Goal: Find specific page/section: Find specific page/section

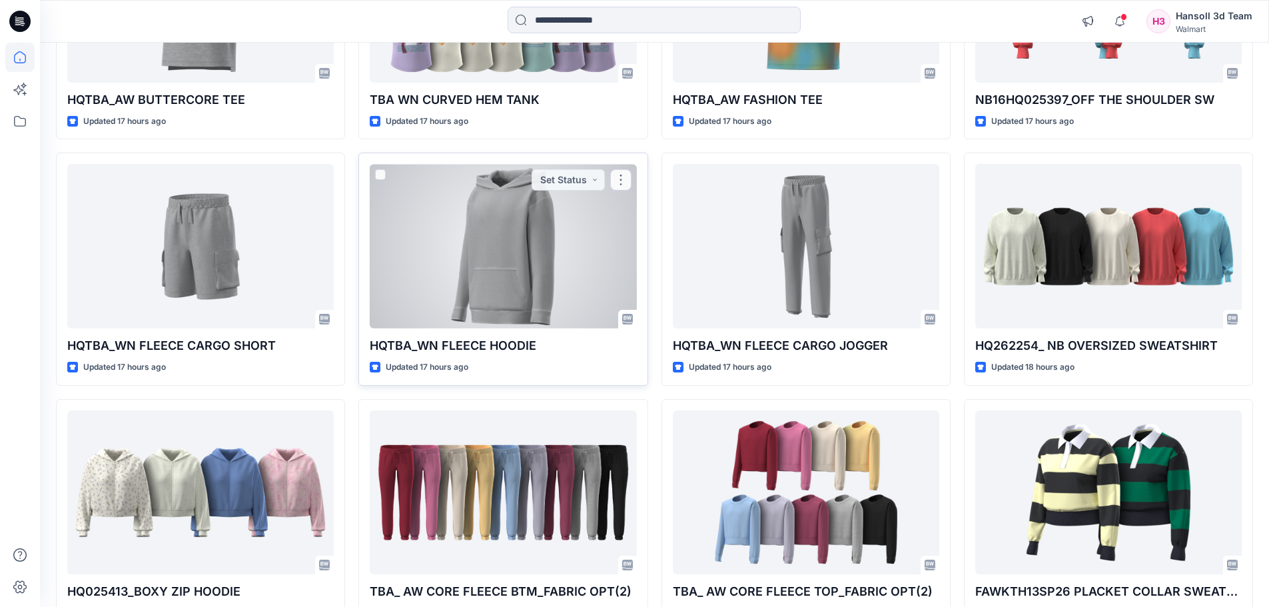
scroll to position [1106, 0]
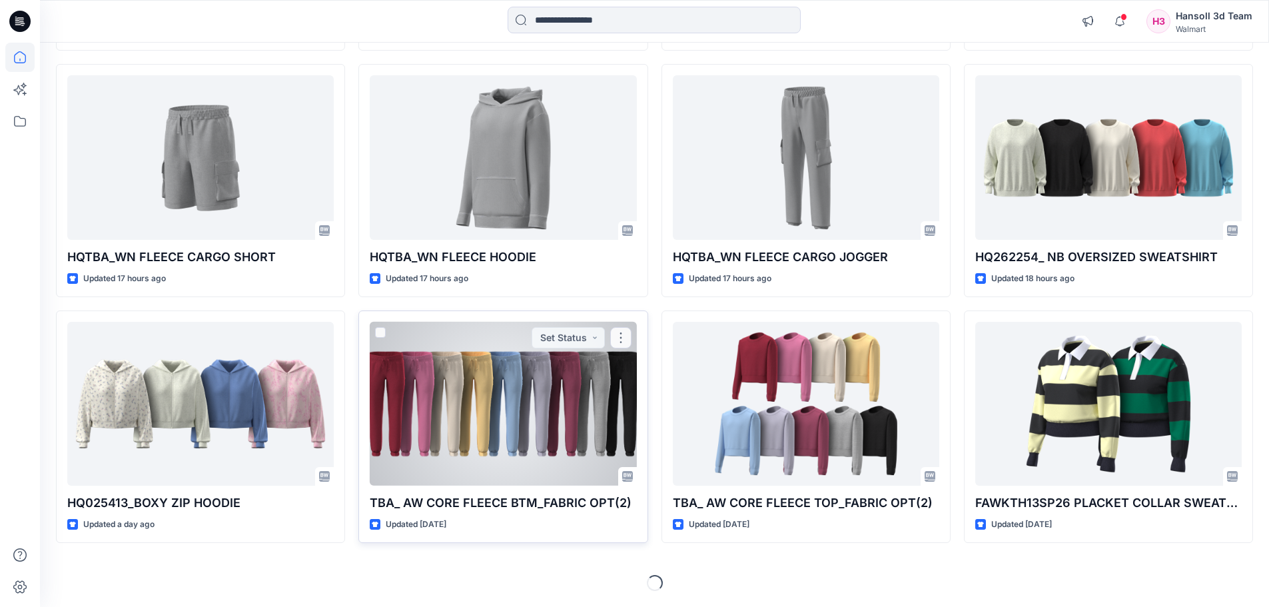
click at [537, 415] on div at bounding box center [503, 404] width 266 height 165
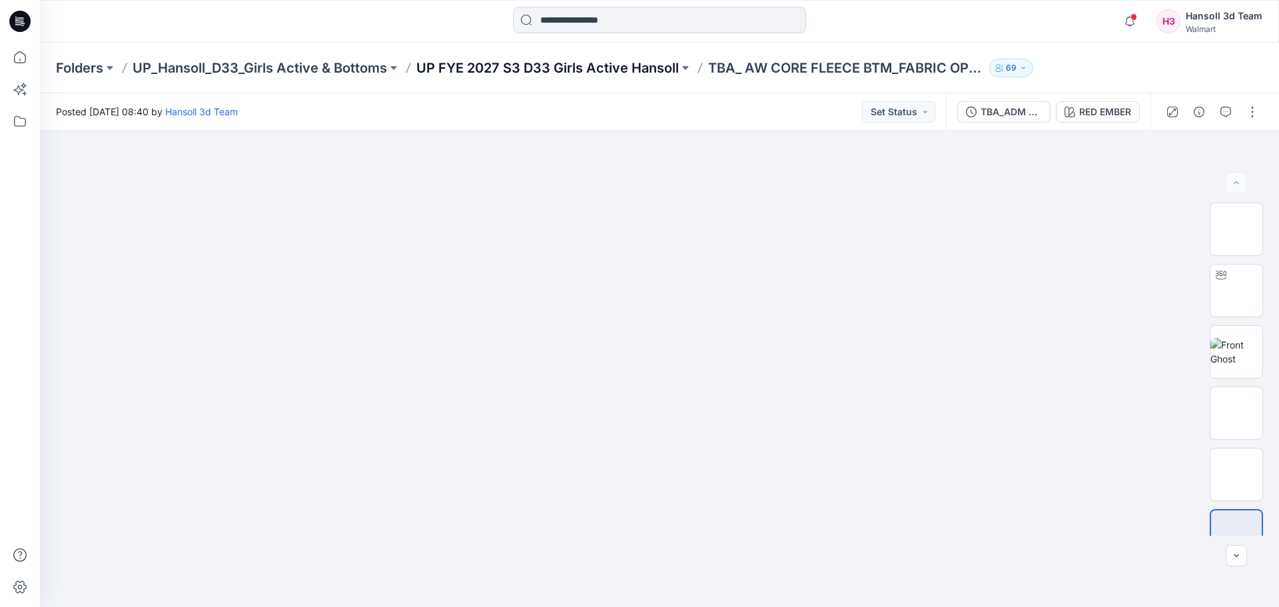
click at [553, 68] on p "UP FYE 2027 S3 D33 Girls Active Hansoll" at bounding box center [547, 68] width 262 height 19
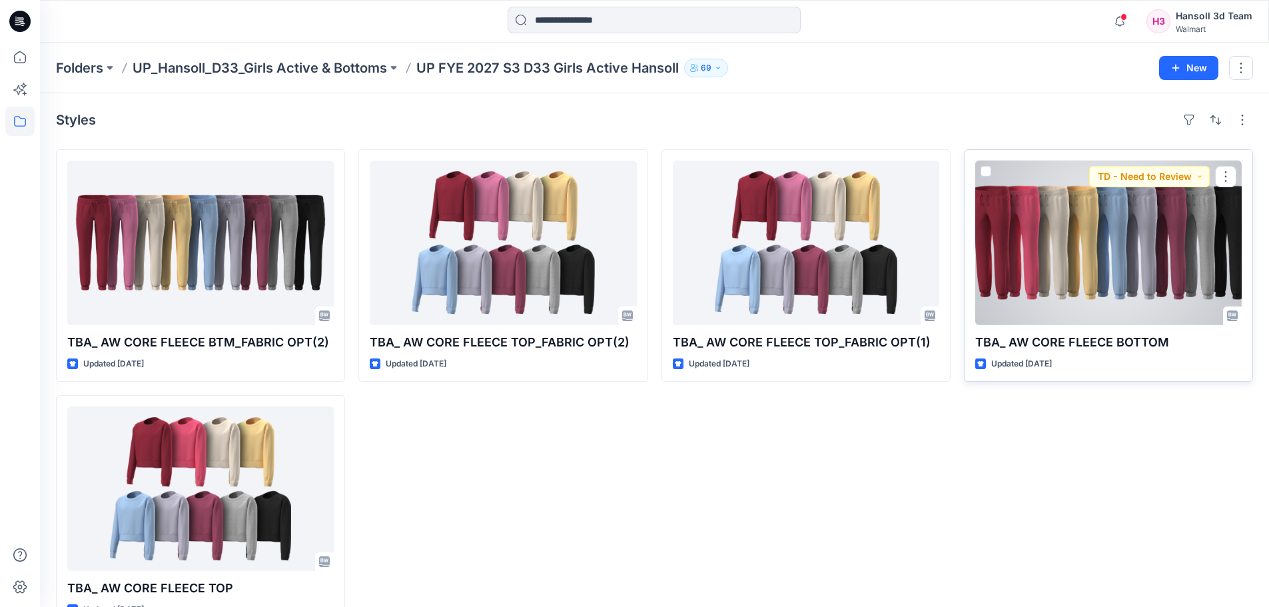
click at [1098, 280] on div at bounding box center [1108, 243] width 266 height 165
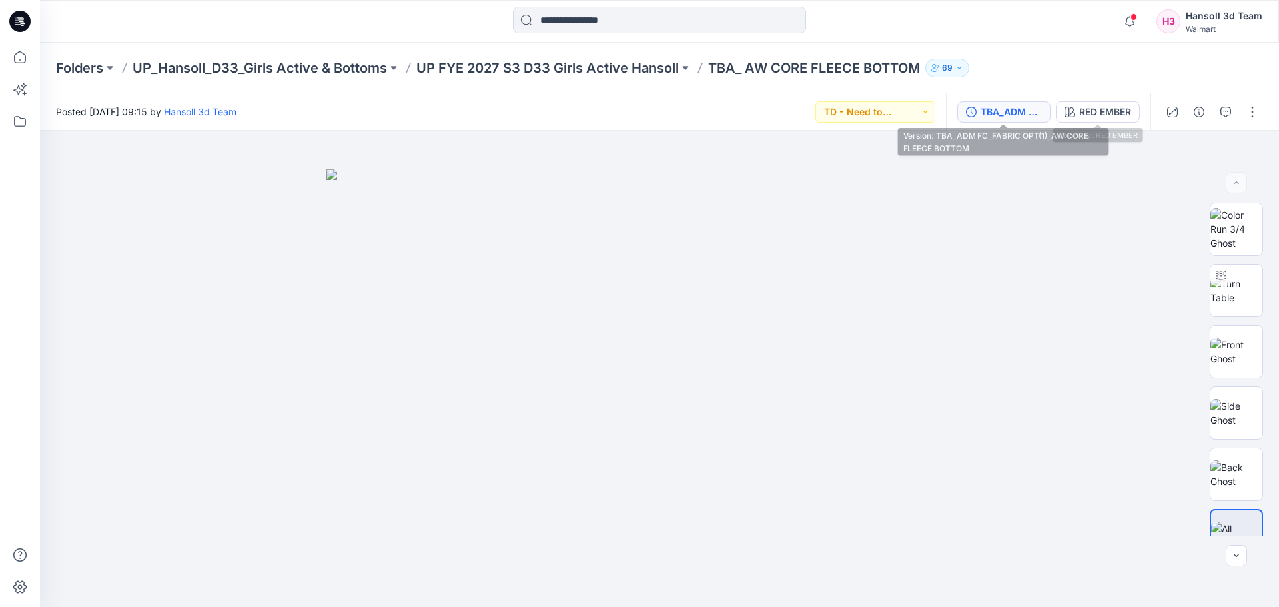
click at [1028, 117] on div "TBA_ADM FC_FABRIC OPT(1)_AW CORE FLEECE BOTTOM" at bounding box center [1011, 112] width 61 height 15
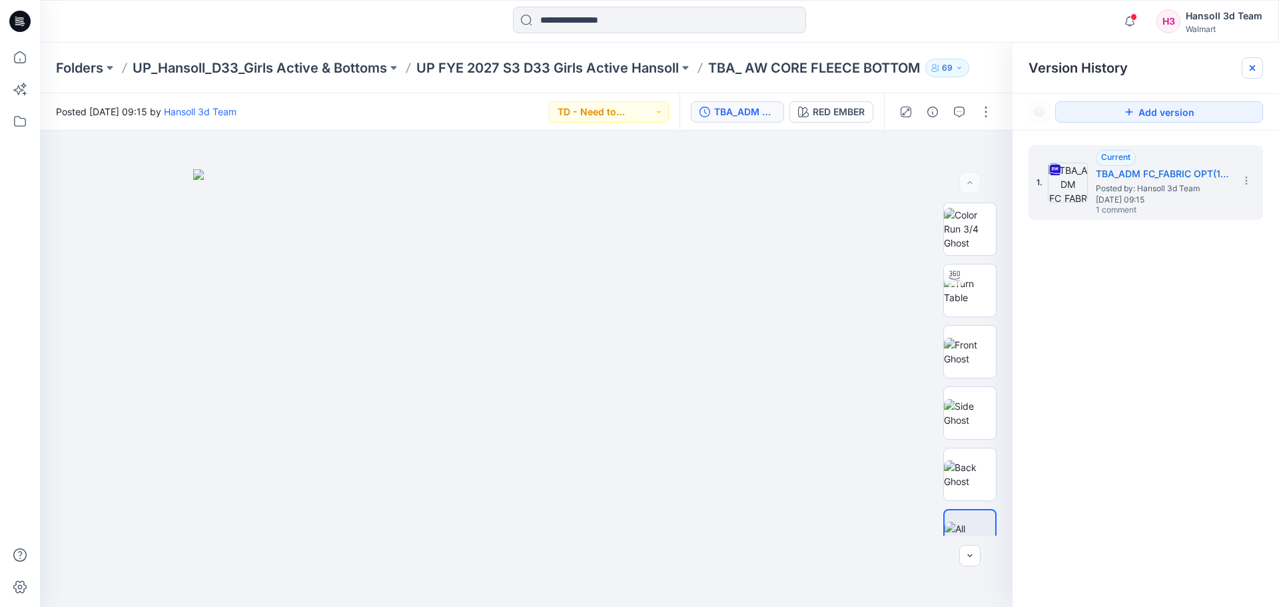
click at [1249, 64] on icon at bounding box center [1252, 68] width 11 height 11
